Goal: Task Accomplishment & Management: Manage account settings

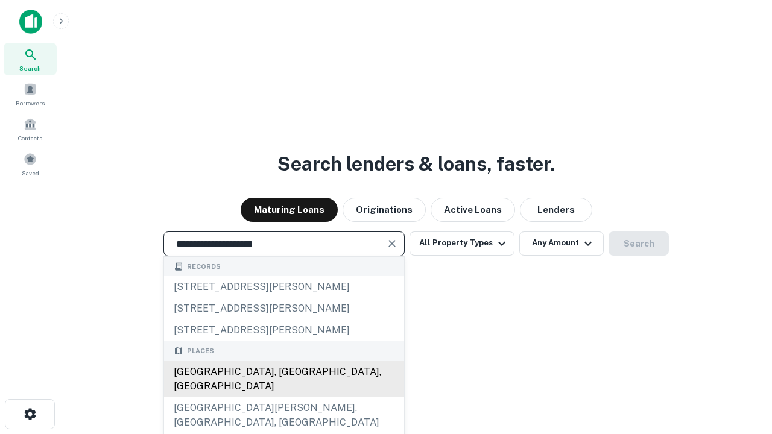
click at [283, 397] on div "[GEOGRAPHIC_DATA], [GEOGRAPHIC_DATA], [GEOGRAPHIC_DATA]" at bounding box center [284, 379] width 240 height 36
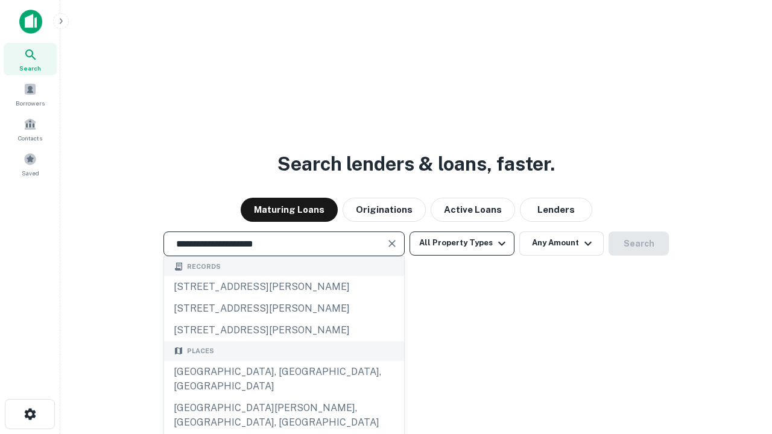
type input "**********"
click at [462, 243] on button "All Property Types" at bounding box center [461, 244] width 105 height 24
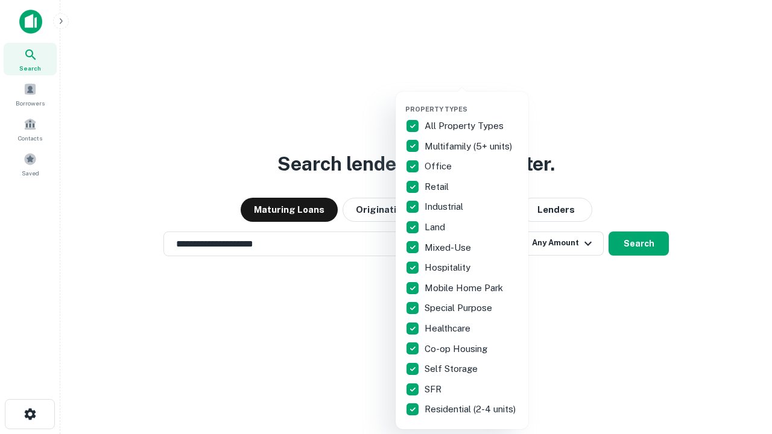
click at [472, 101] on button "button" at bounding box center [471, 101] width 133 height 1
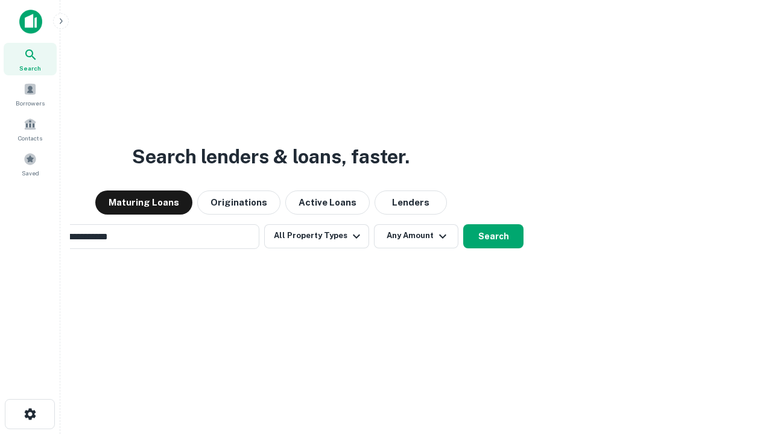
scroll to position [19, 0]
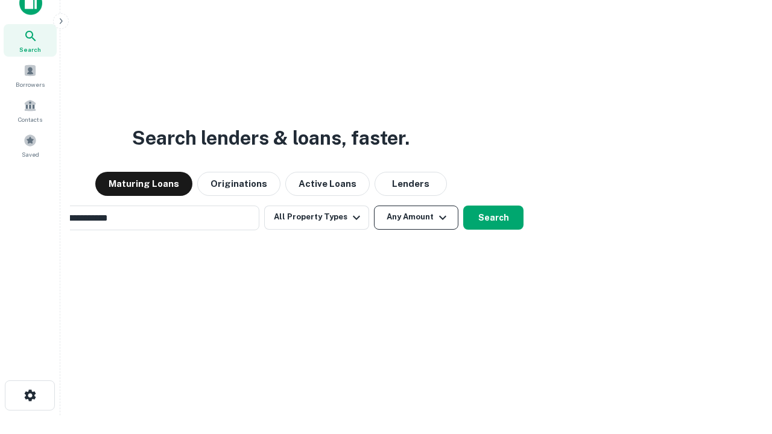
click at [374, 206] on button "Any Amount" at bounding box center [416, 218] width 84 height 24
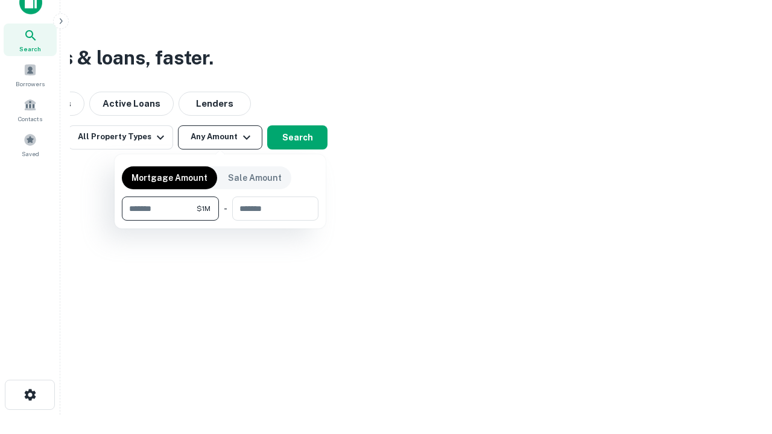
type input "*******"
click at [220, 221] on button "button" at bounding box center [220, 221] width 197 height 1
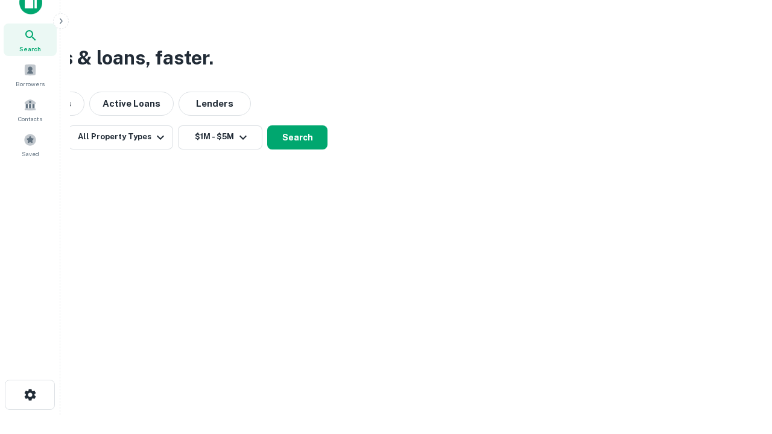
scroll to position [7, 223]
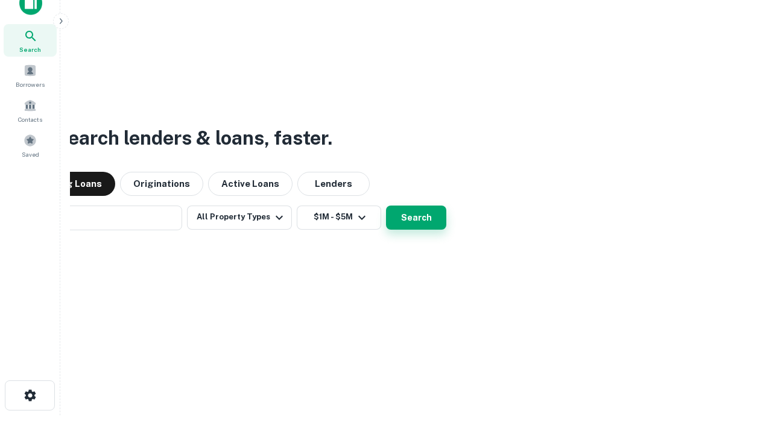
click at [386, 206] on button "Search" at bounding box center [416, 218] width 60 height 24
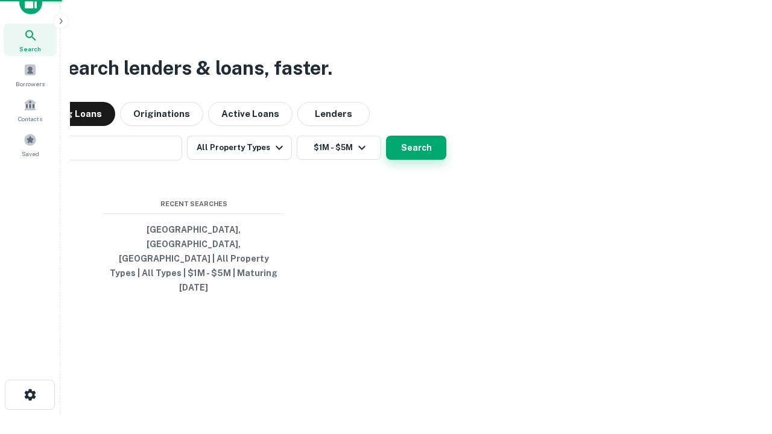
scroll to position [32, 341]
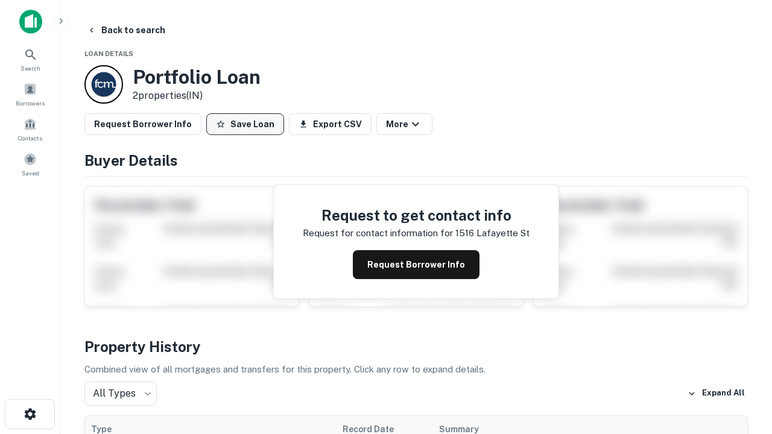
click at [245, 124] on button "Save Loan" at bounding box center [245, 124] width 78 height 22
click at [248, 124] on button "Loan Saved" at bounding box center [247, 124] width 83 height 22
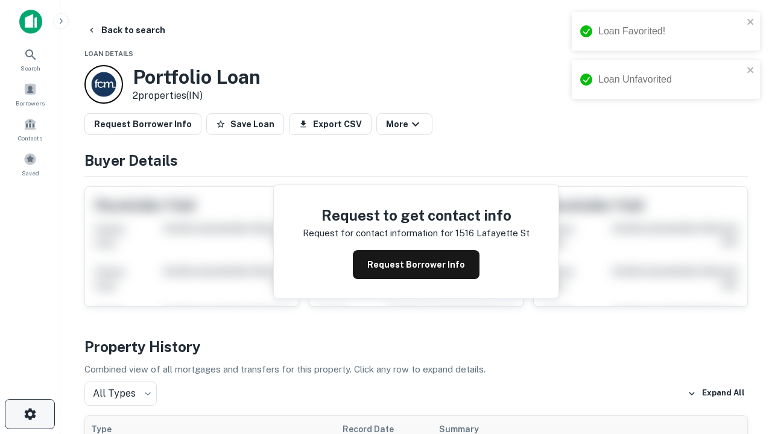
click at [30, 414] on icon "button" at bounding box center [30, 414] width 14 height 14
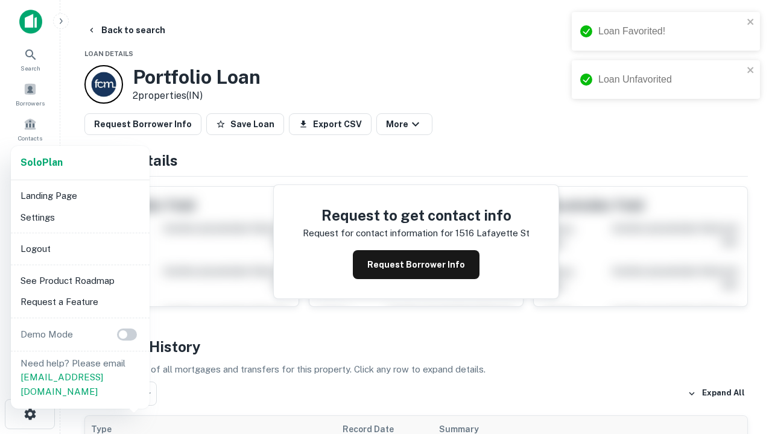
click at [80, 248] on li "Logout" at bounding box center [80, 249] width 129 height 22
